Goal: Task Accomplishment & Management: Manage account settings

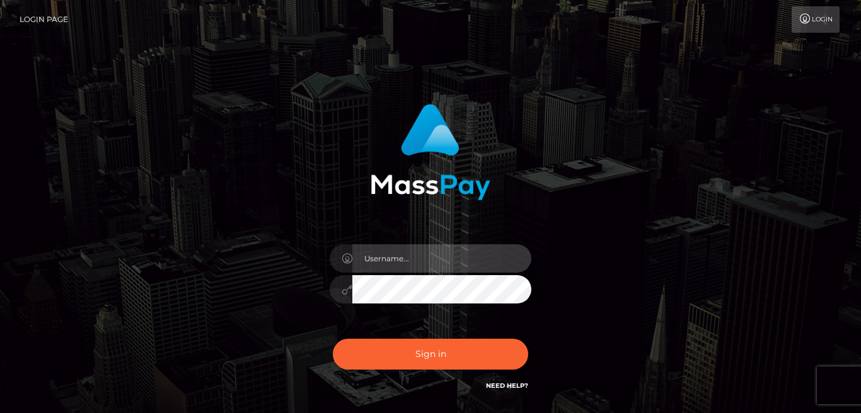
click at [397, 263] on input "text" at bounding box center [441, 259] width 179 height 28
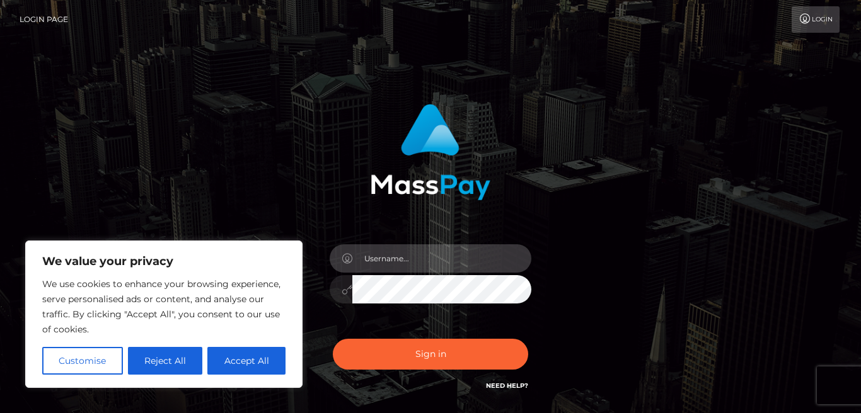
type input "missavamarks@gmail.com"
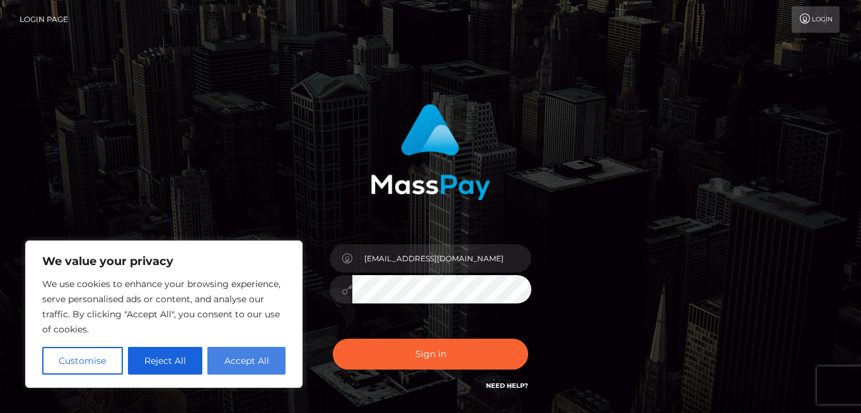
click at [246, 363] on button "Accept All" at bounding box center [246, 361] width 78 height 28
checkbox input "true"
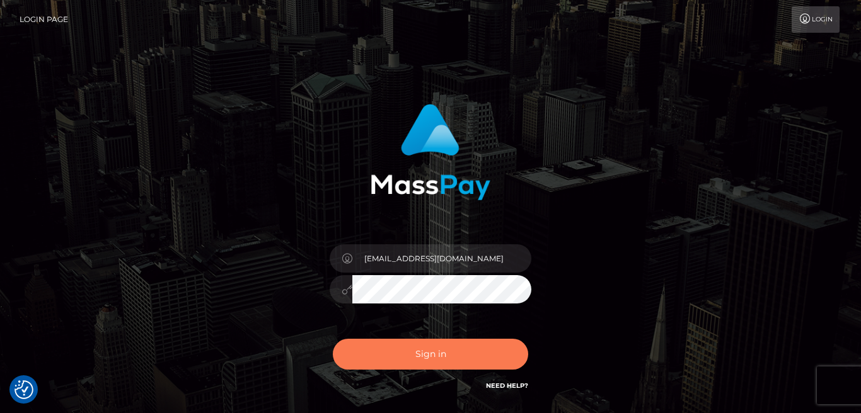
click at [432, 360] on button "Sign in" at bounding box center [430, 354] width 195 height 31
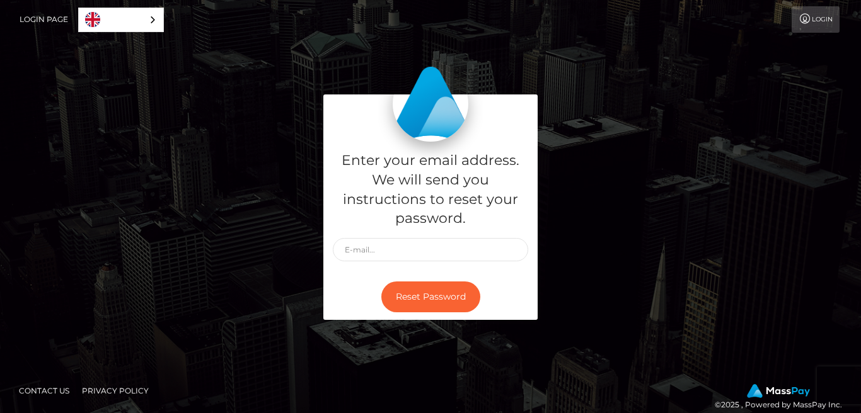
click at [814, 25] on link "Login" at bounding box center [816, 19] width 48 height 26
